Goal: Transaction & Acquisition: Purchase product/service

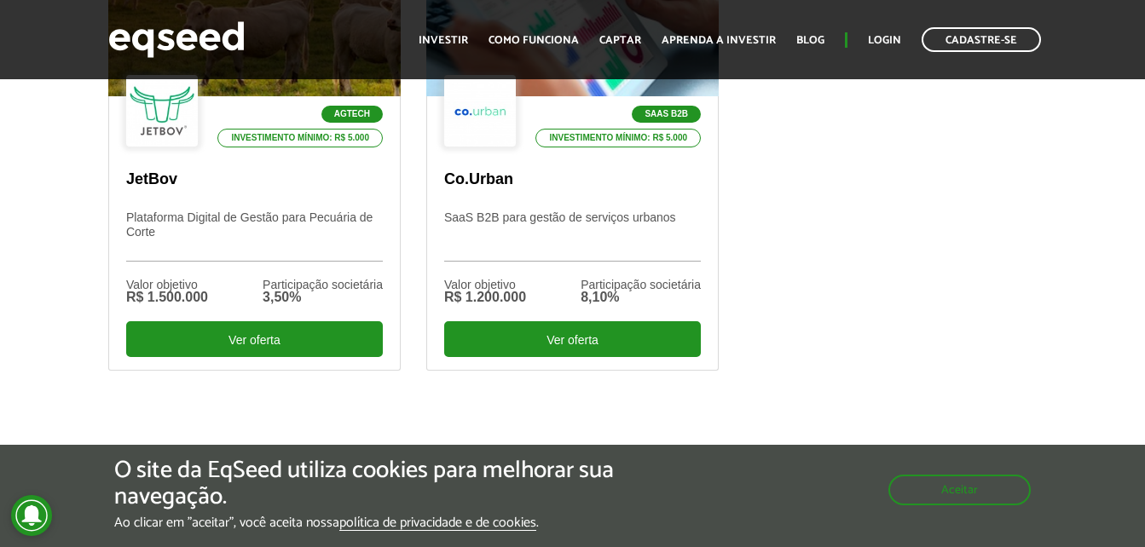
scroll to position [702, 0]
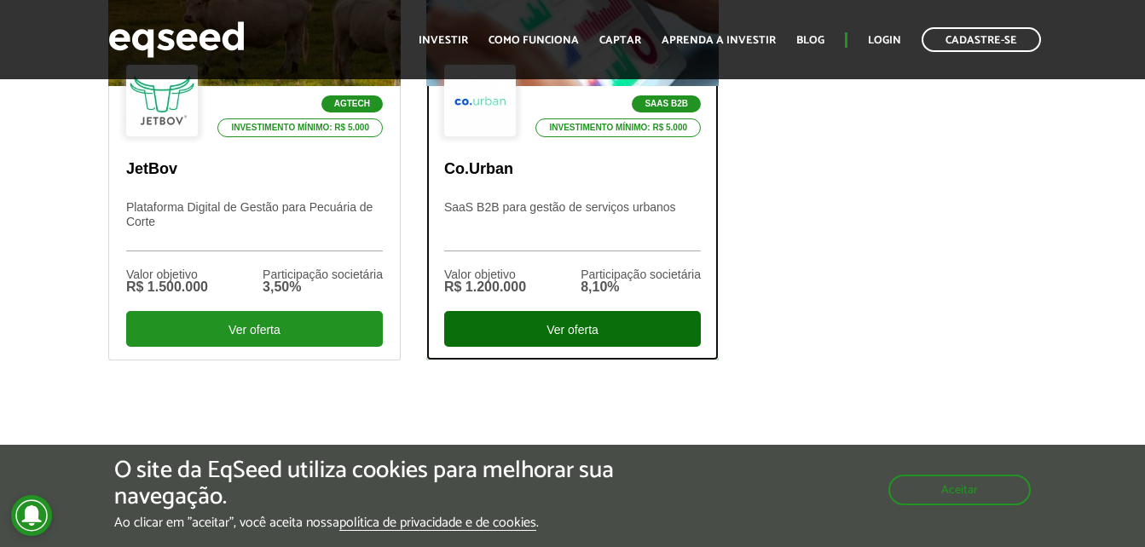
click at [468, 323] on div "Ver oferta" at bounding box center [572, 329] width 257 height 36
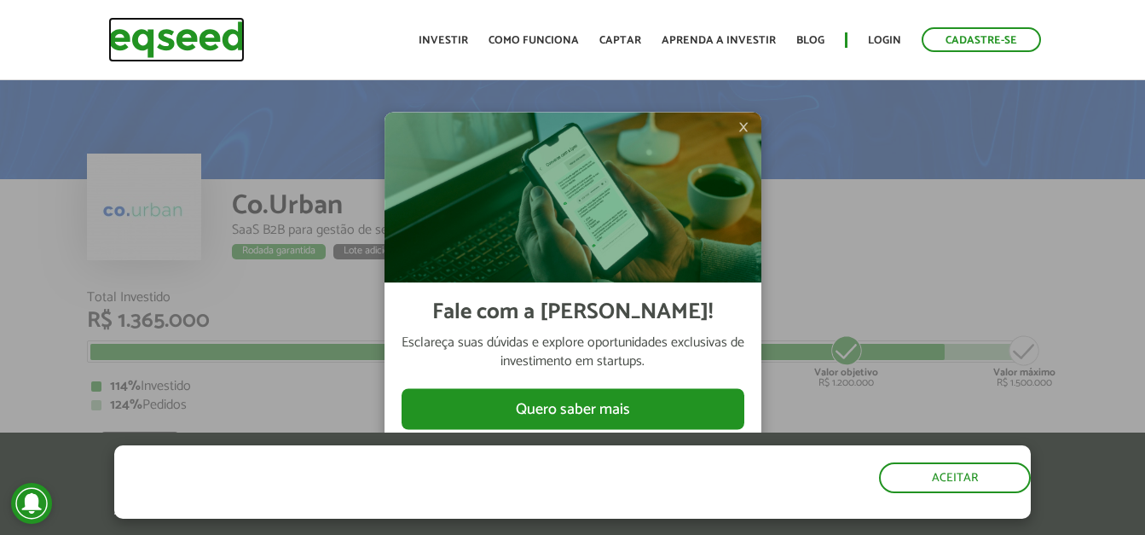
click at [192, 42] on img at bounding box center [176, 39] width 136 height 45
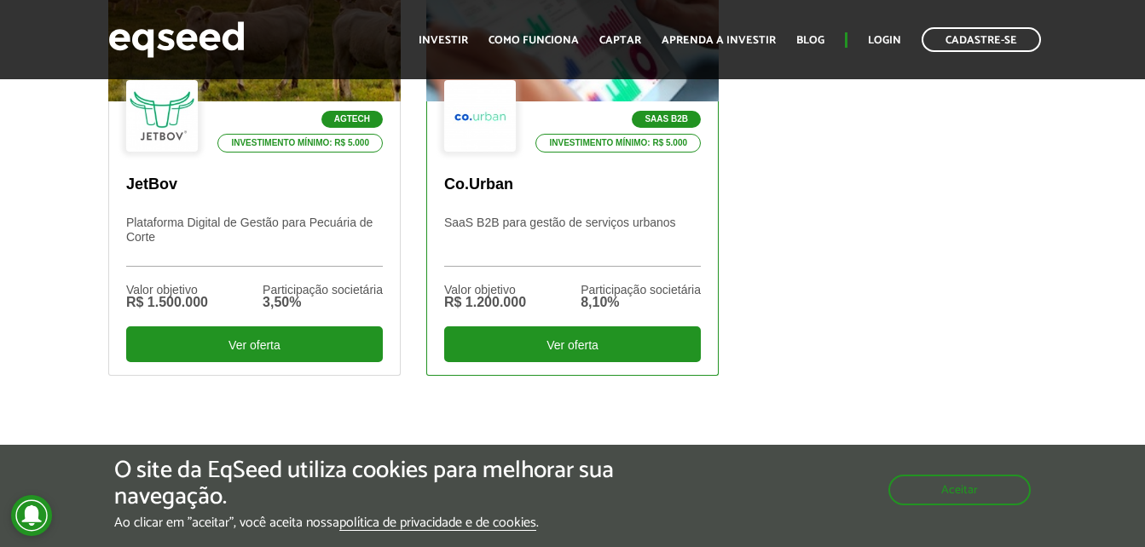
scroll to position [694, 0]
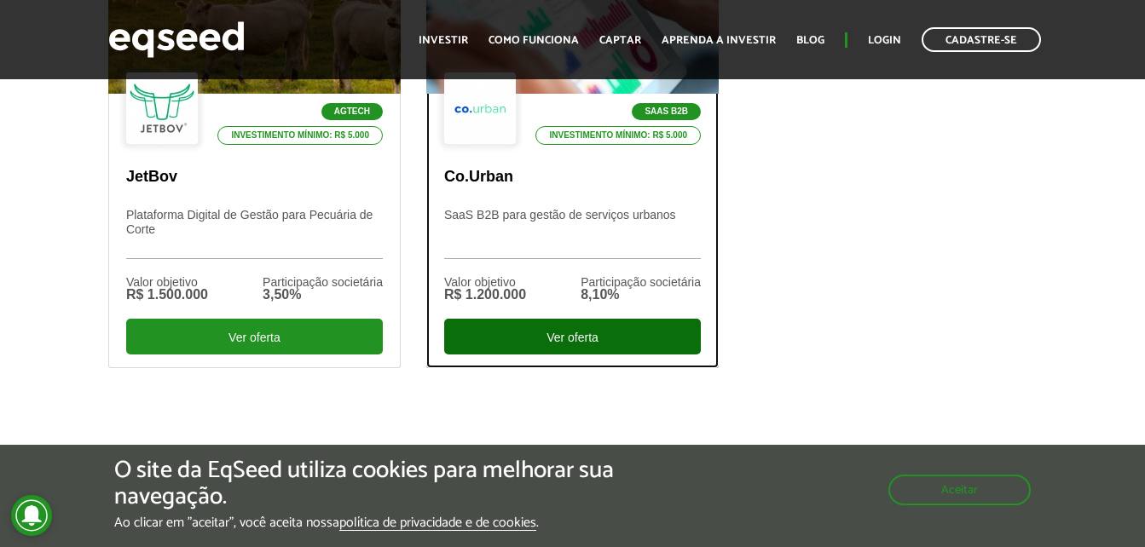
click at [665, 326] on div "Ver oferta" at bounding box center [572, 337] width 257 height 36
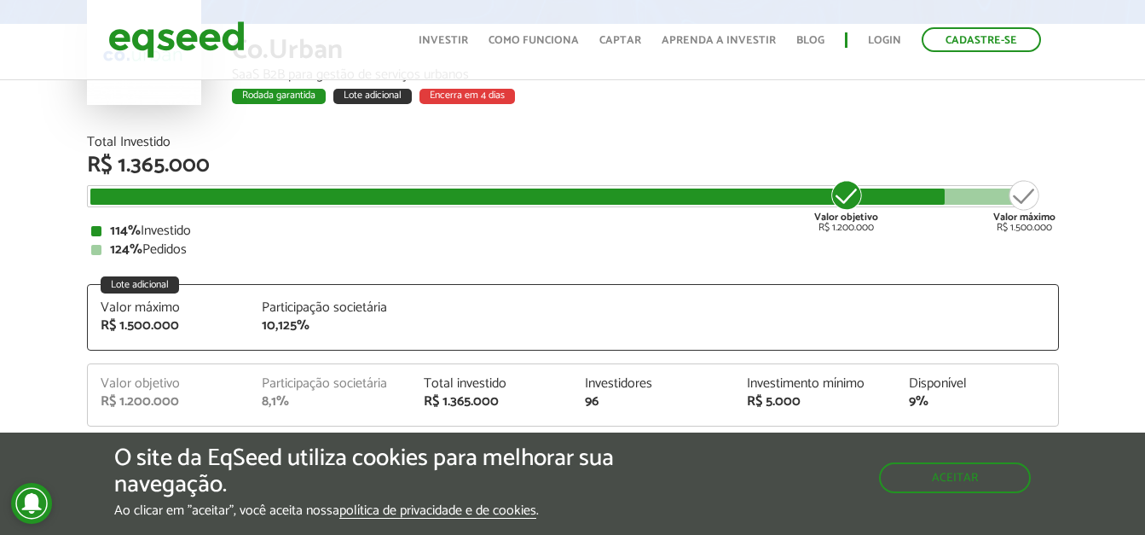
scroll to position [171, 0]
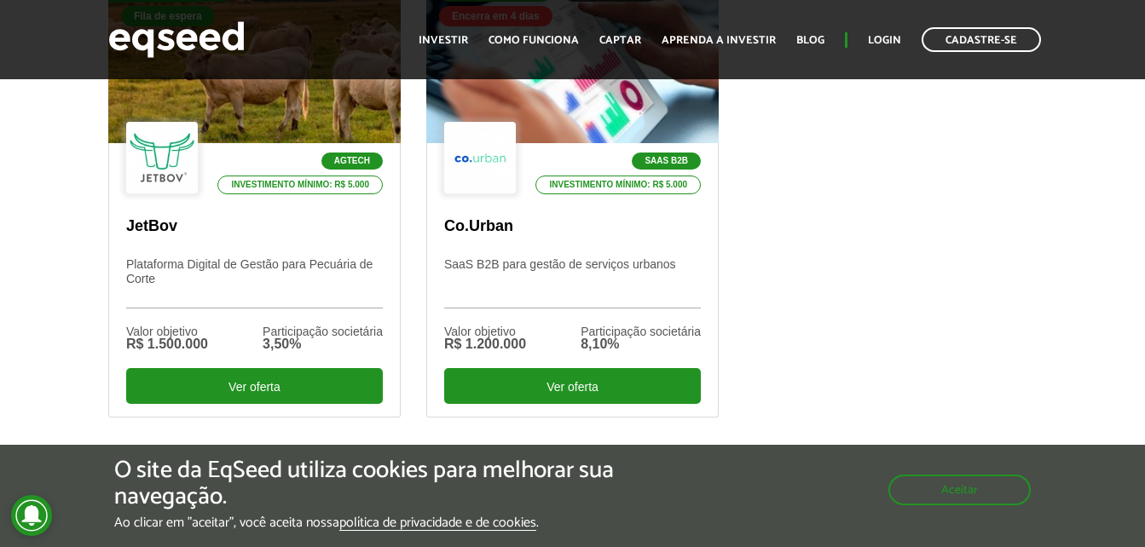
scroll to position [644, 0]
